Goal: Navigation & Orientation: Find specific page/section

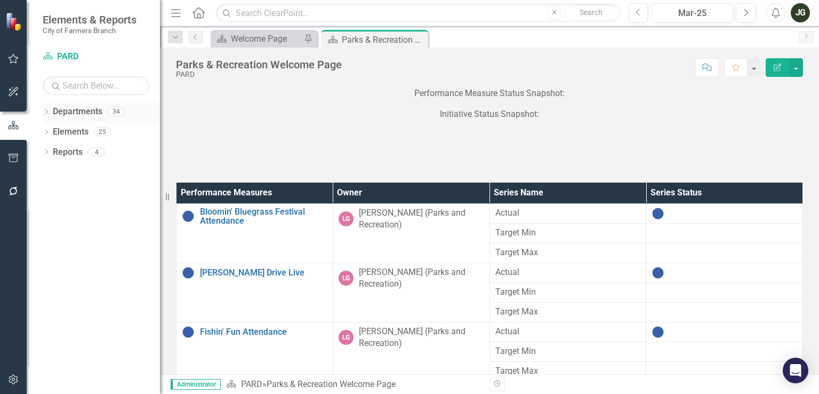
click at [46, 113] on icon "Dropdown" at bounding box center [46, 113] width 7 height 6
click at [51, 131] on icon "Dropdown" at bounding box center [52, 131] width 8 height 6
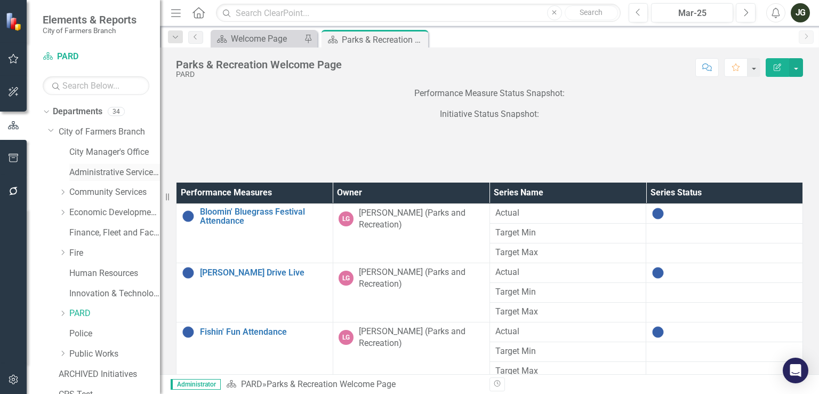
click at [109, 170] on link "Administrative Services & Communications" at bounding box center [114, 172] width 91 height 12
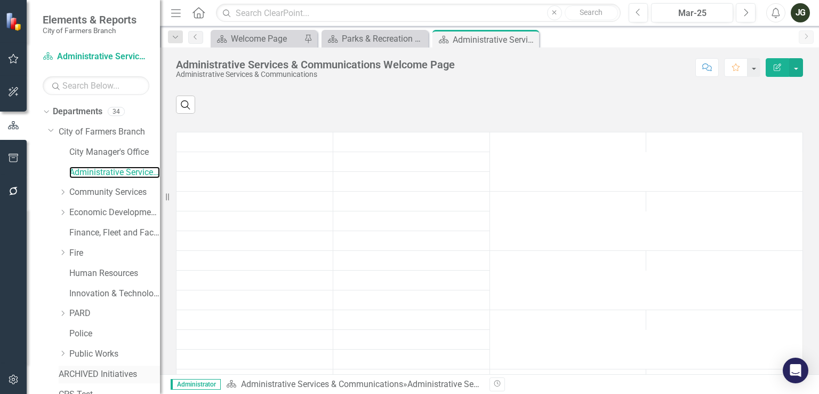
scroll to position [52, 0]
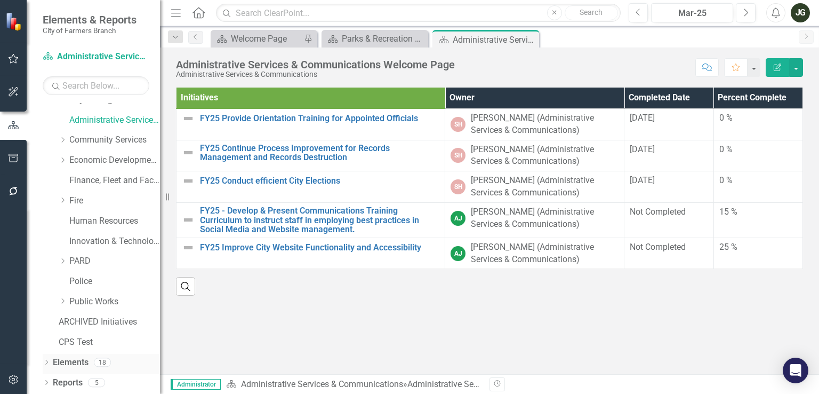
click at [47, 359] on div "Dropdown" at bounding box center [46, 363] width 7 height 9
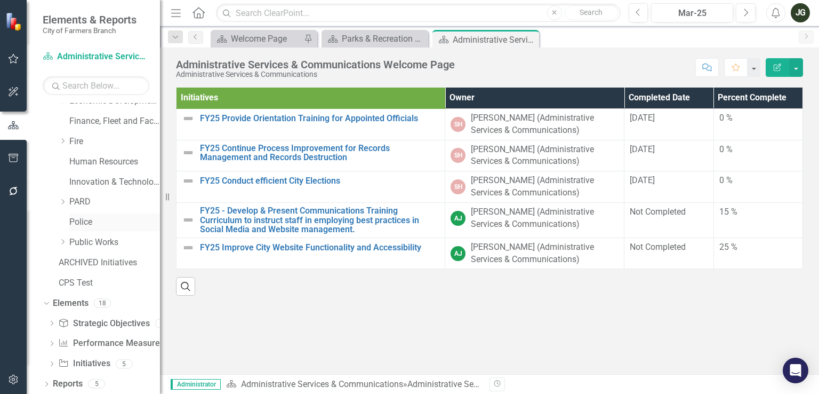
scroll to position [113, 0]
click at [53, 344] on icon "Dropdown" at bounding box center [51, 343] width 7 height 6
click at [123, 342] on link "Performance Measure Performance Measures" at bounding box center [111, 341] width 106 height 12
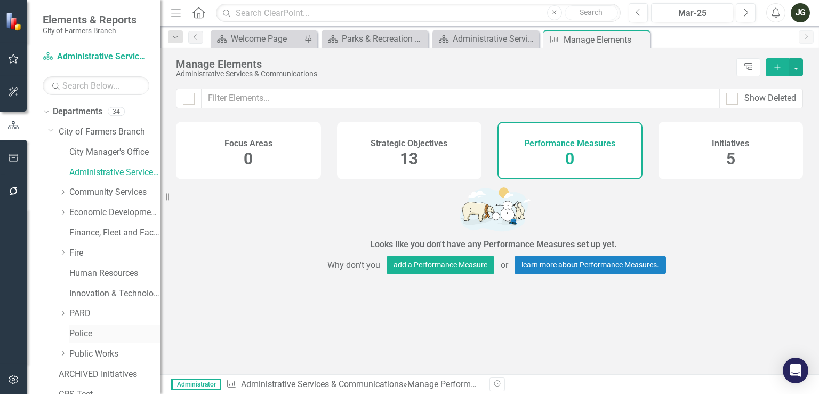
scroll to position [113, 0]
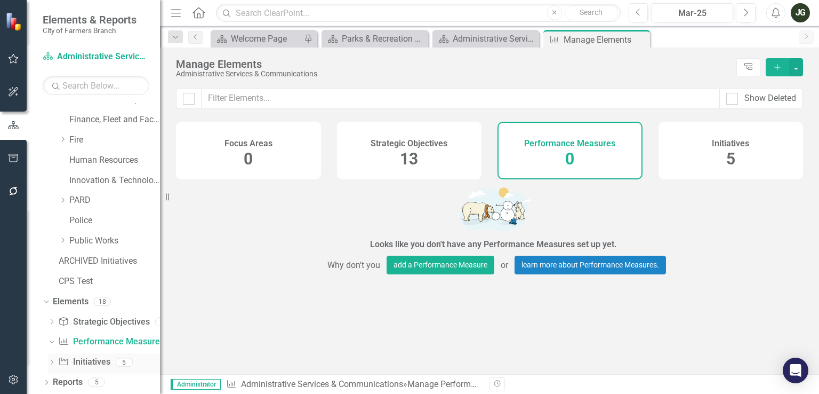
click at [51, 362] on icon "Dropdown" at bounding box center [51, 363] width 7 height 6
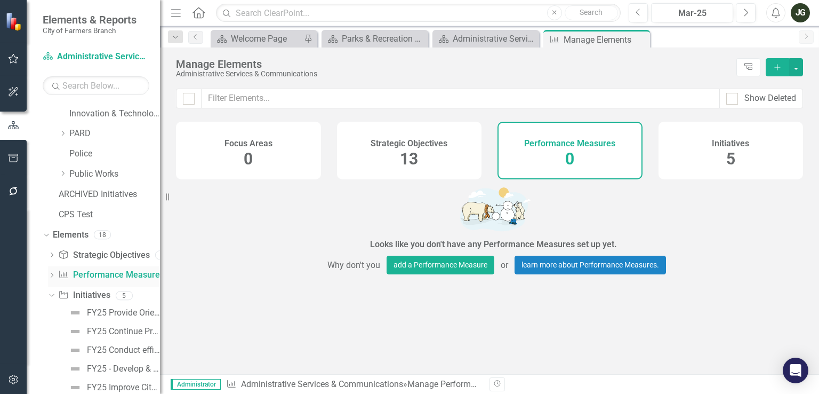
scroll to position [100, 0]
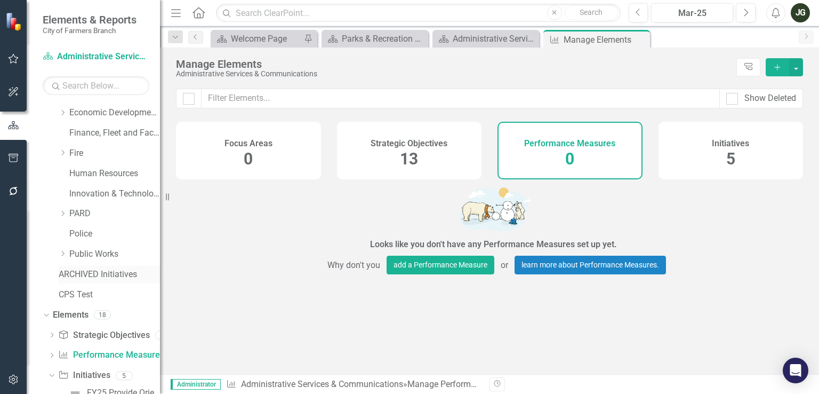
click at [90, 276] on link "ARCHIVED Initiatives" at bounding box center [109, 274] width 101 height 12
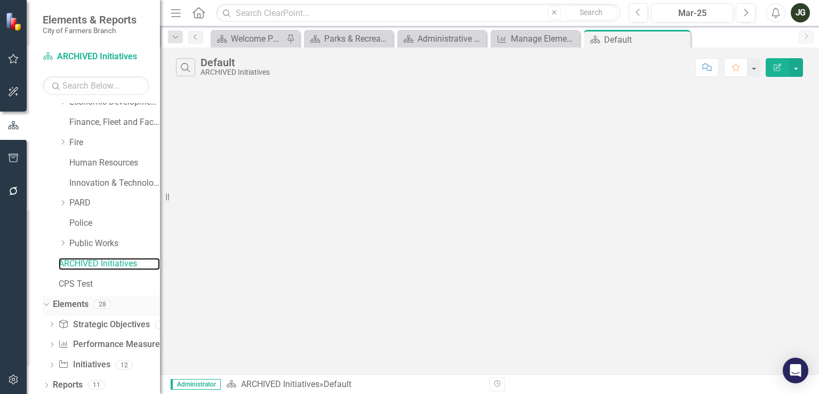
scroll to position [113, 0]
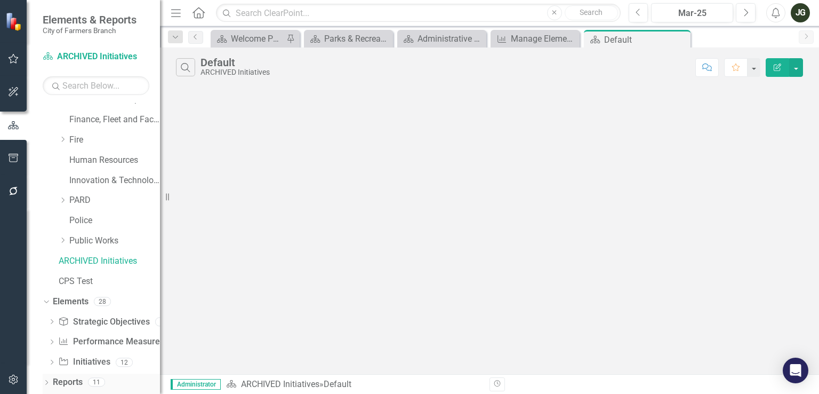
click at [43, 384] on icon "Dropdown" at bounding box center [46, 383] width 7 height 6
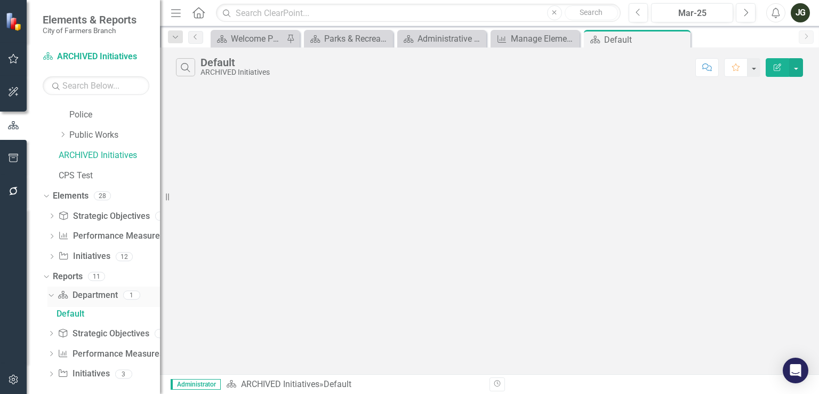
scroll to position [226, 0]
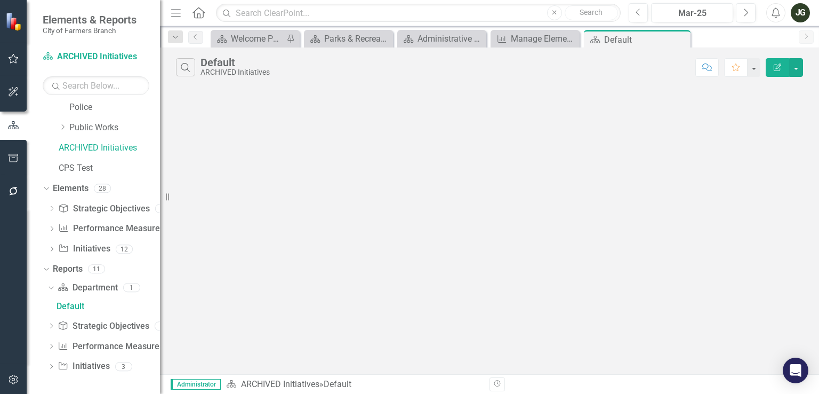
click at [47, 269] on icon "Dropdown" at bounding box center [45, 268] width 6 height 7
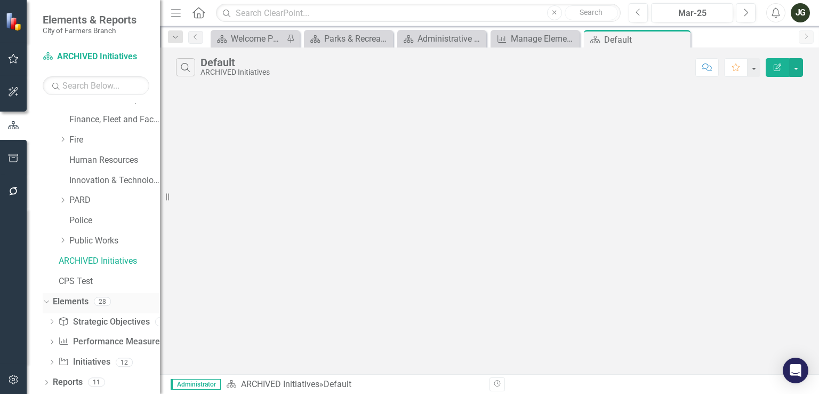
click at [45, 307] on div "Dropdown Elements 28" at bounding box center [101, 303] width 117 height 20
click at [47, 302] on icon "Dropdown" at bounding box center [45, 300] width 6 height 7
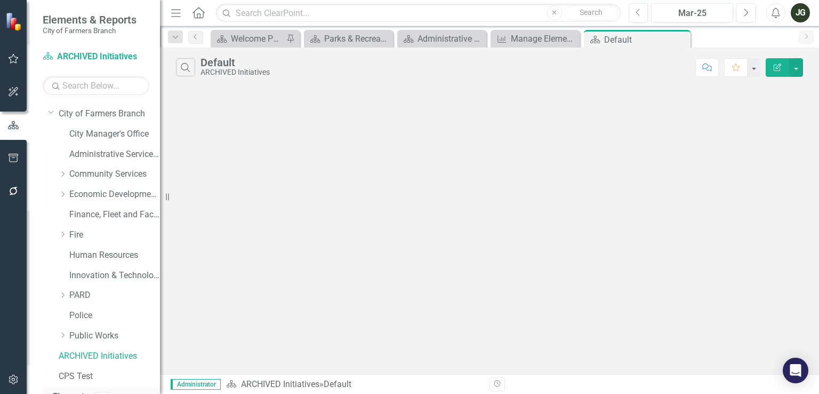
scroll to position [0, 0]
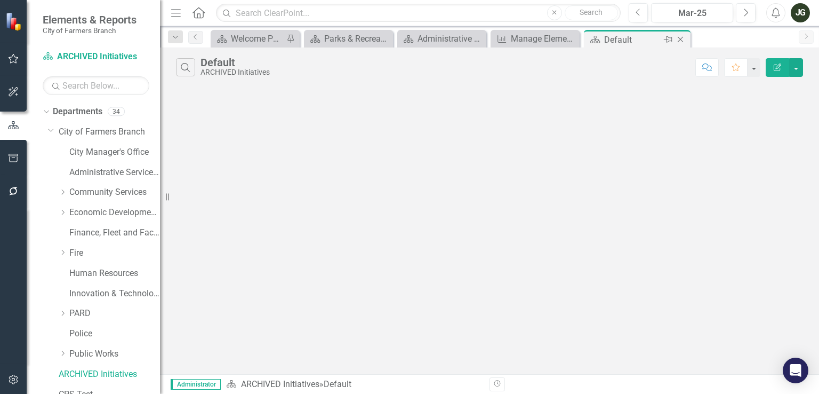
drag, startPoint x: 53, startPoint y: 129, endPoint x: 682, endPoint y: 39, distance: 635.1
click at [682, 39] on div "Department Default Pin Close" at bounding box center [637, 39] width 101 height 13
click at [0, 0] on icon "Close" at bounding box center [0, 0] width 0 height 0
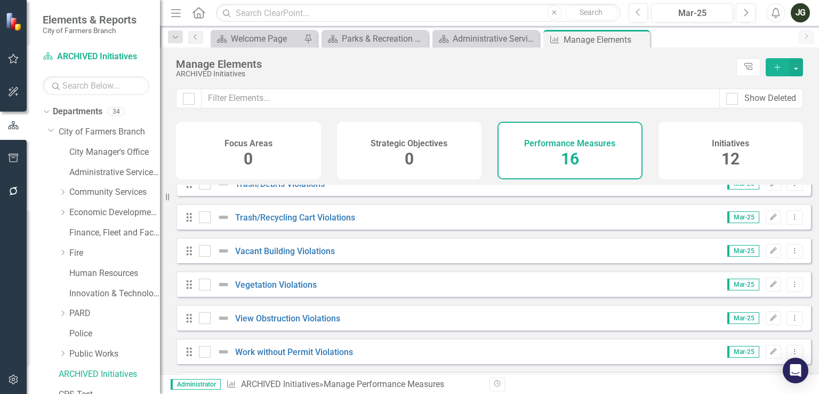
scroll to position [356, 0]
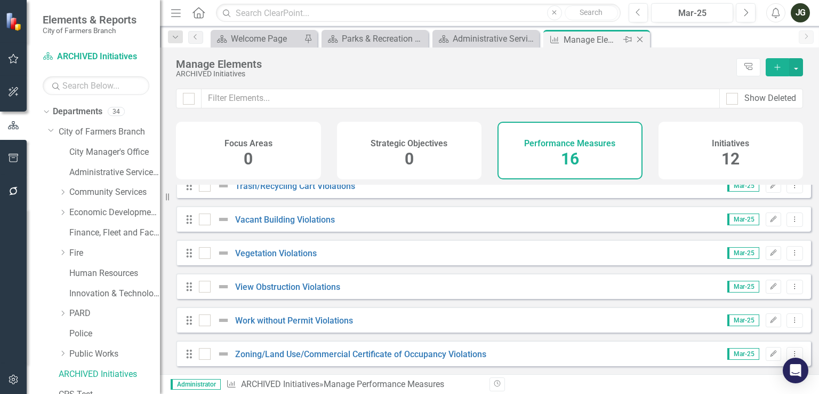
click at [640, 42] on icon "Close" at bounding box center [640, 39] width 11 height 9
